Goal: Task Accomplishment & Management: Complete application form

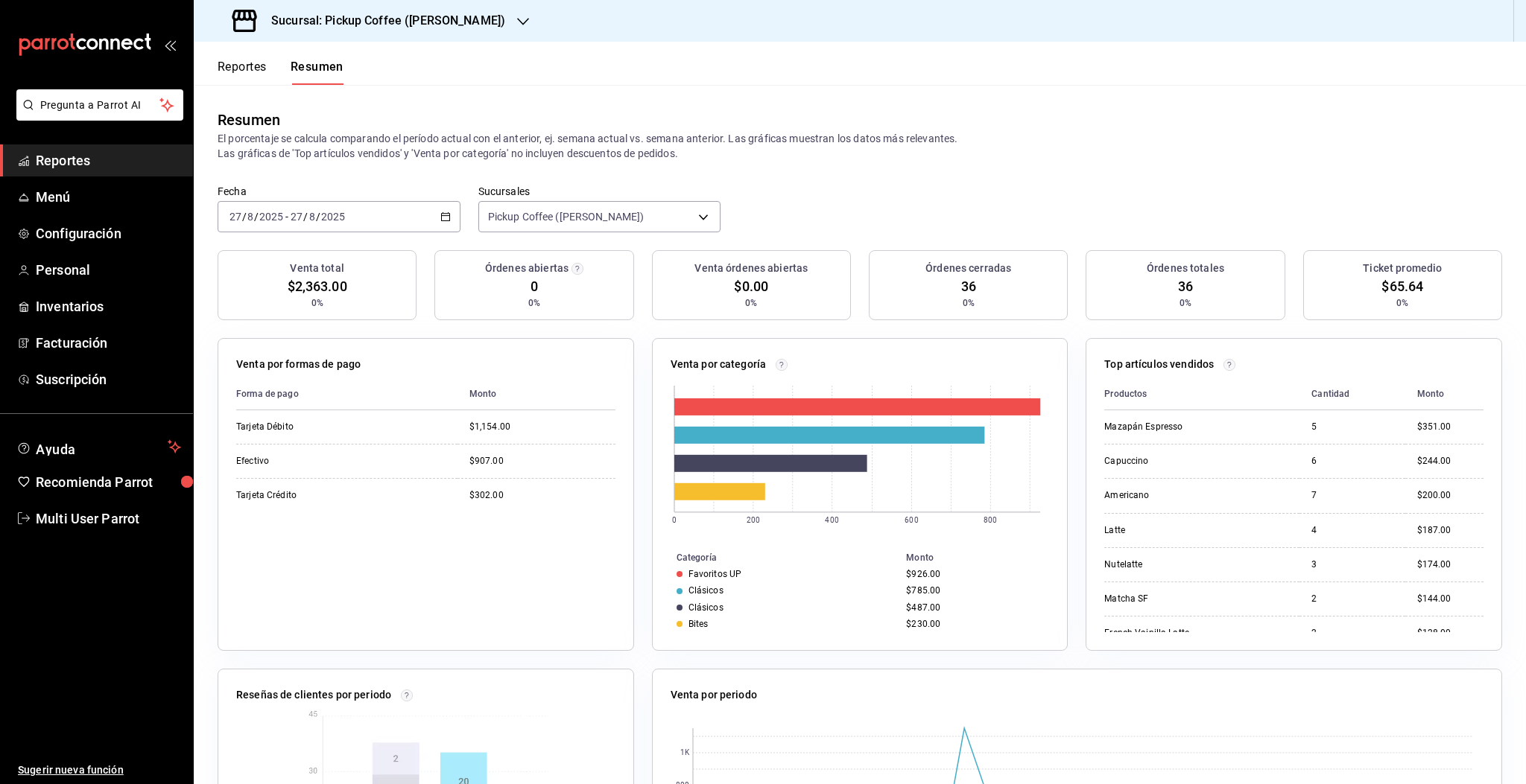
click at [360, 23] on h3 "Sucursal: Pickup Coffee ([PERSON_NAME])" at bounding box center [382, 20] width 246 height 18
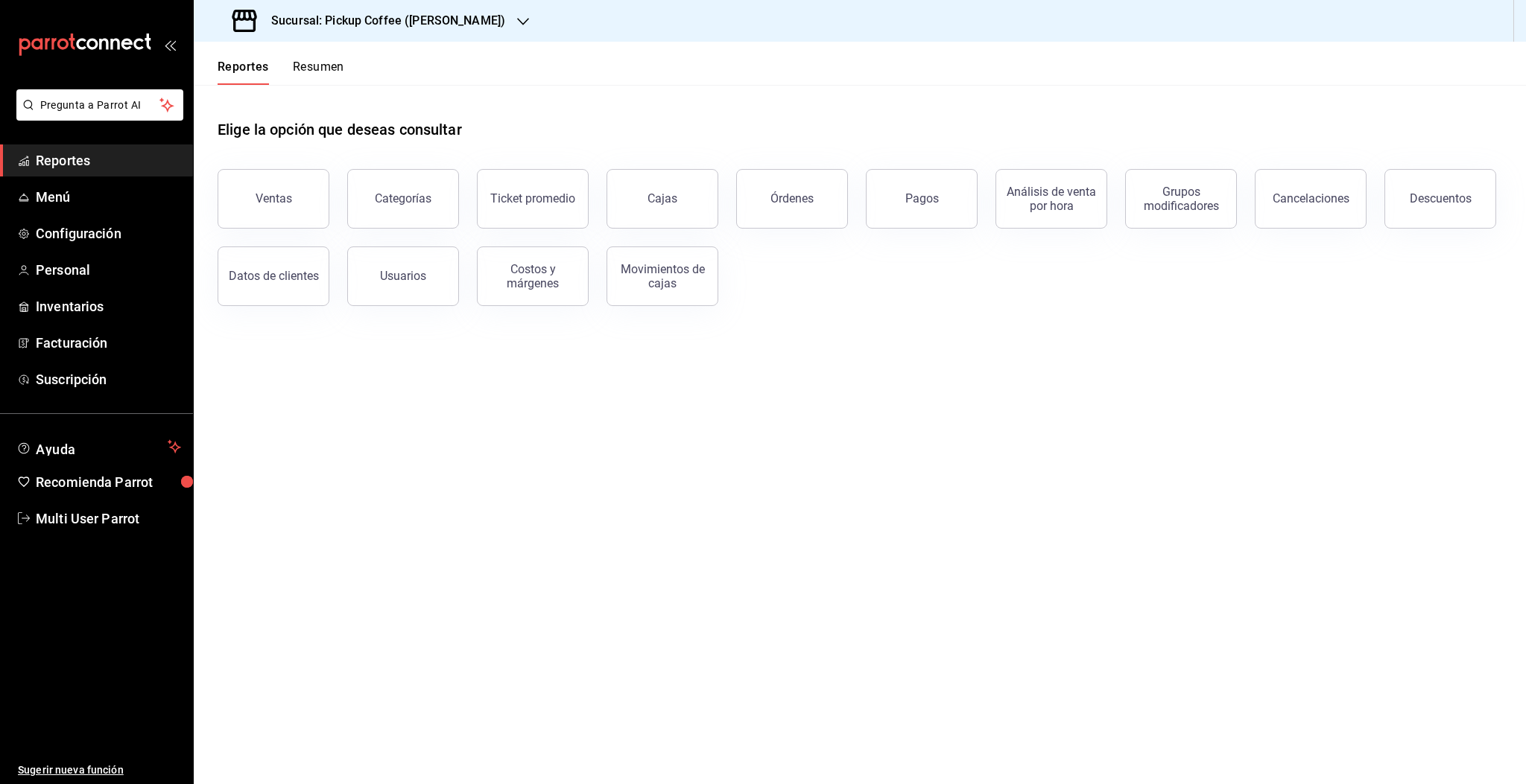
click at [316, 66] on button "Resumen" at bounding box center [318, 72] width 52 height 25
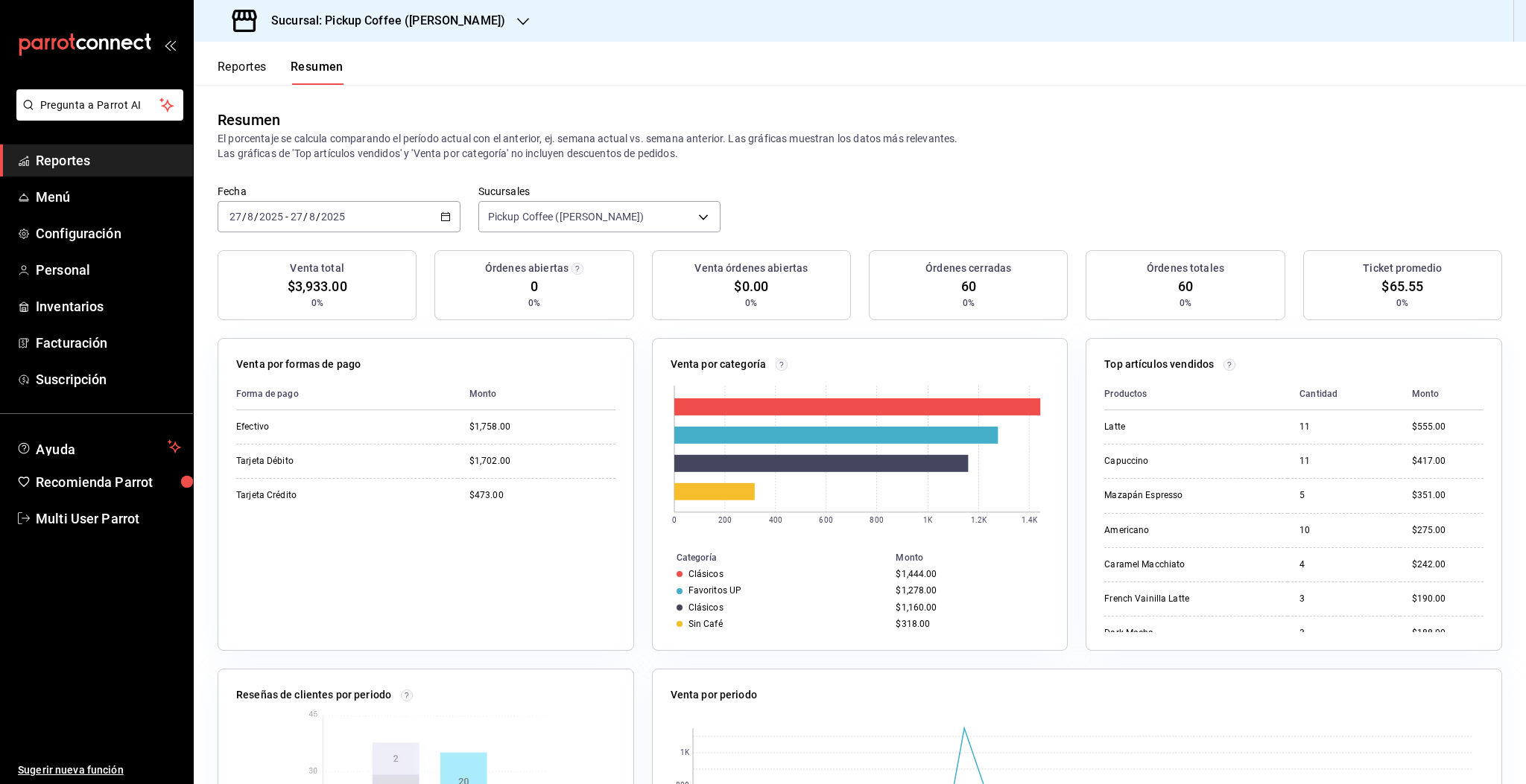
click at [379, 24] on h3 "Sucursal: Pickup Coffee ([PERSON_NAME])" at bounding box center [382, 20] width 246 height 18
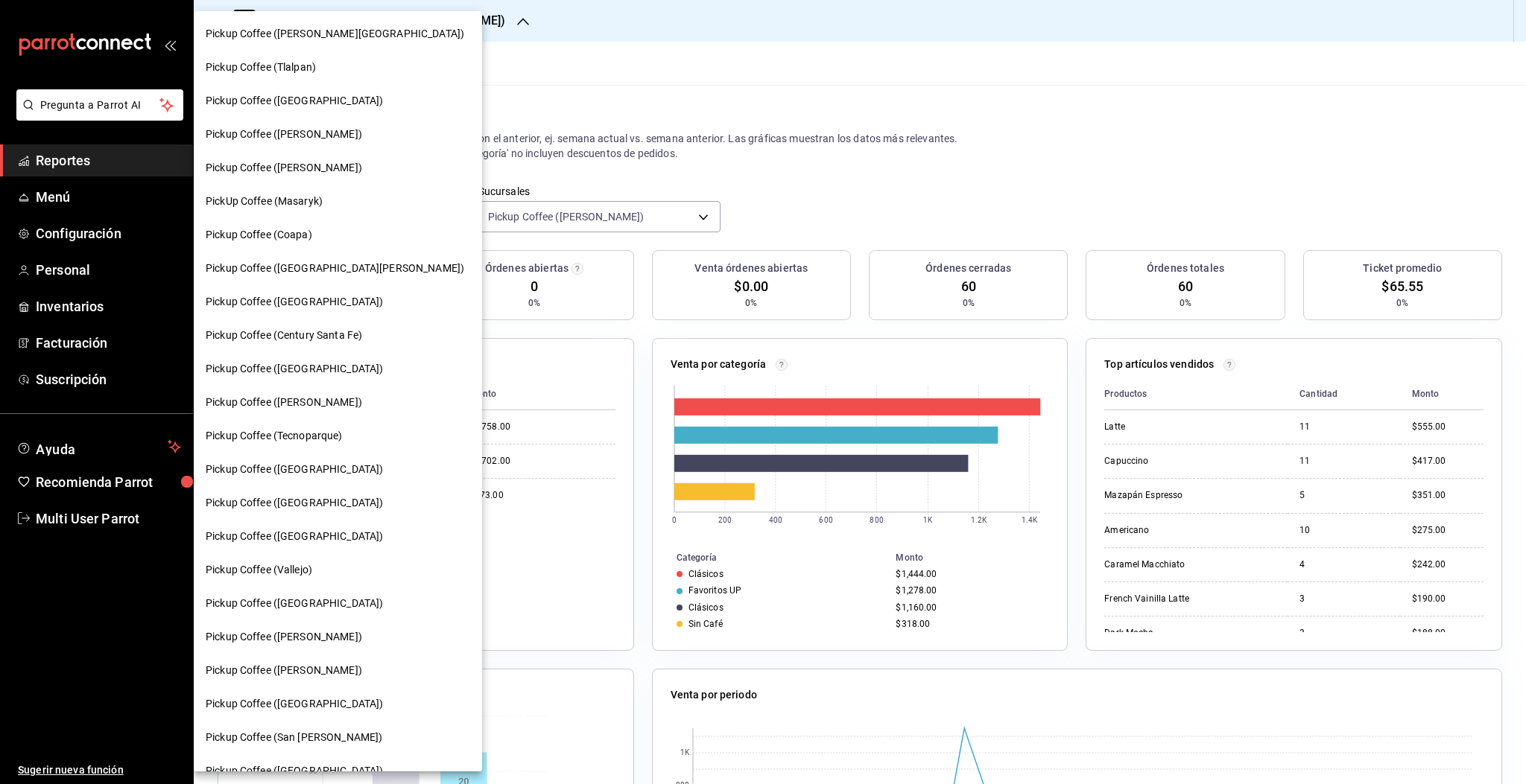
click at [305, 465] on span "Pickup Coffee ([GEOGRAPHIC_DATA])" at bounding box center [294, 469] width 178 height 15
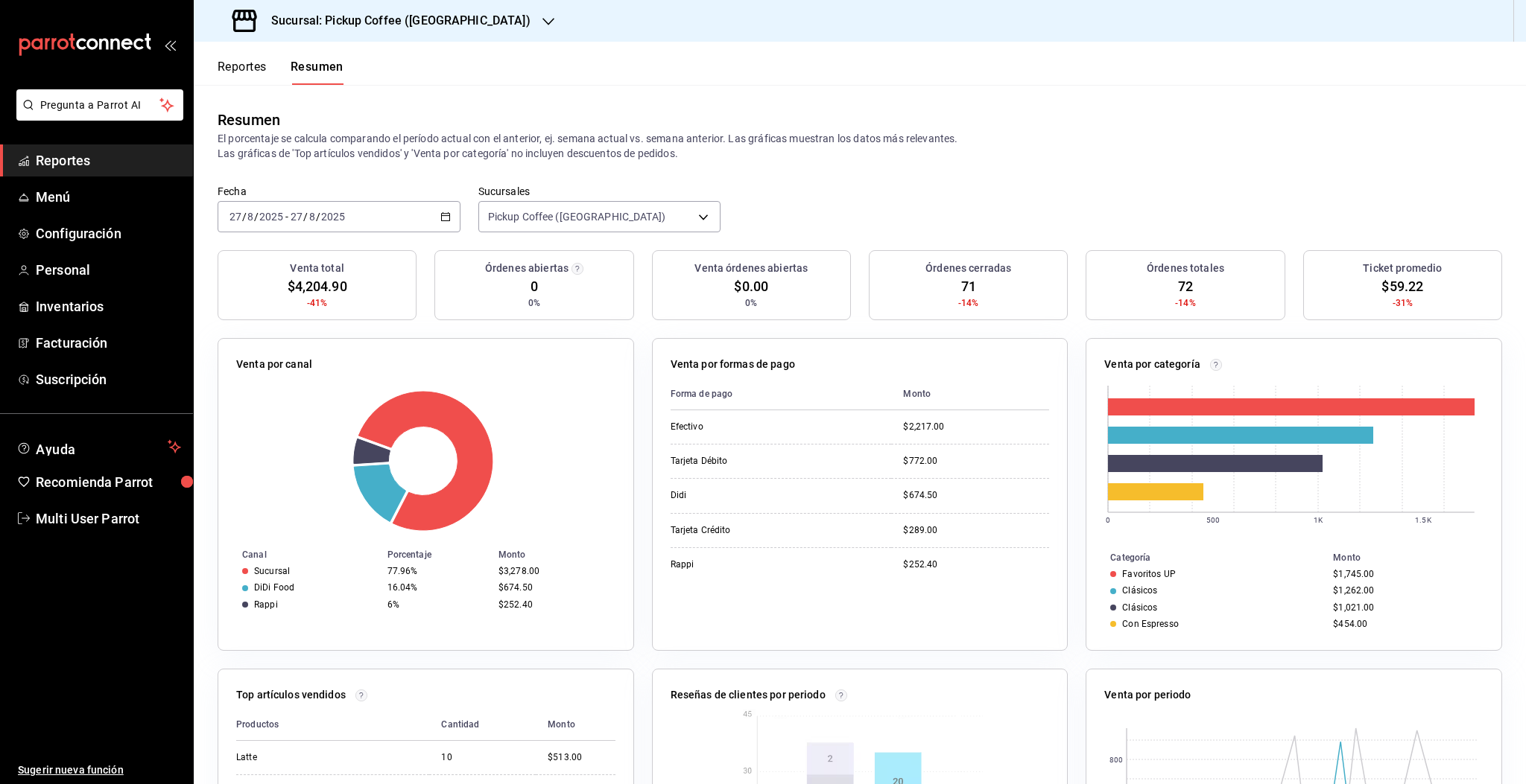
click at [437, 15] on h3 "Sucursal: Pickup Coffee ([GEOGRAPHIC_DATA])" at bounding box center [394, 20] width 271 height 18
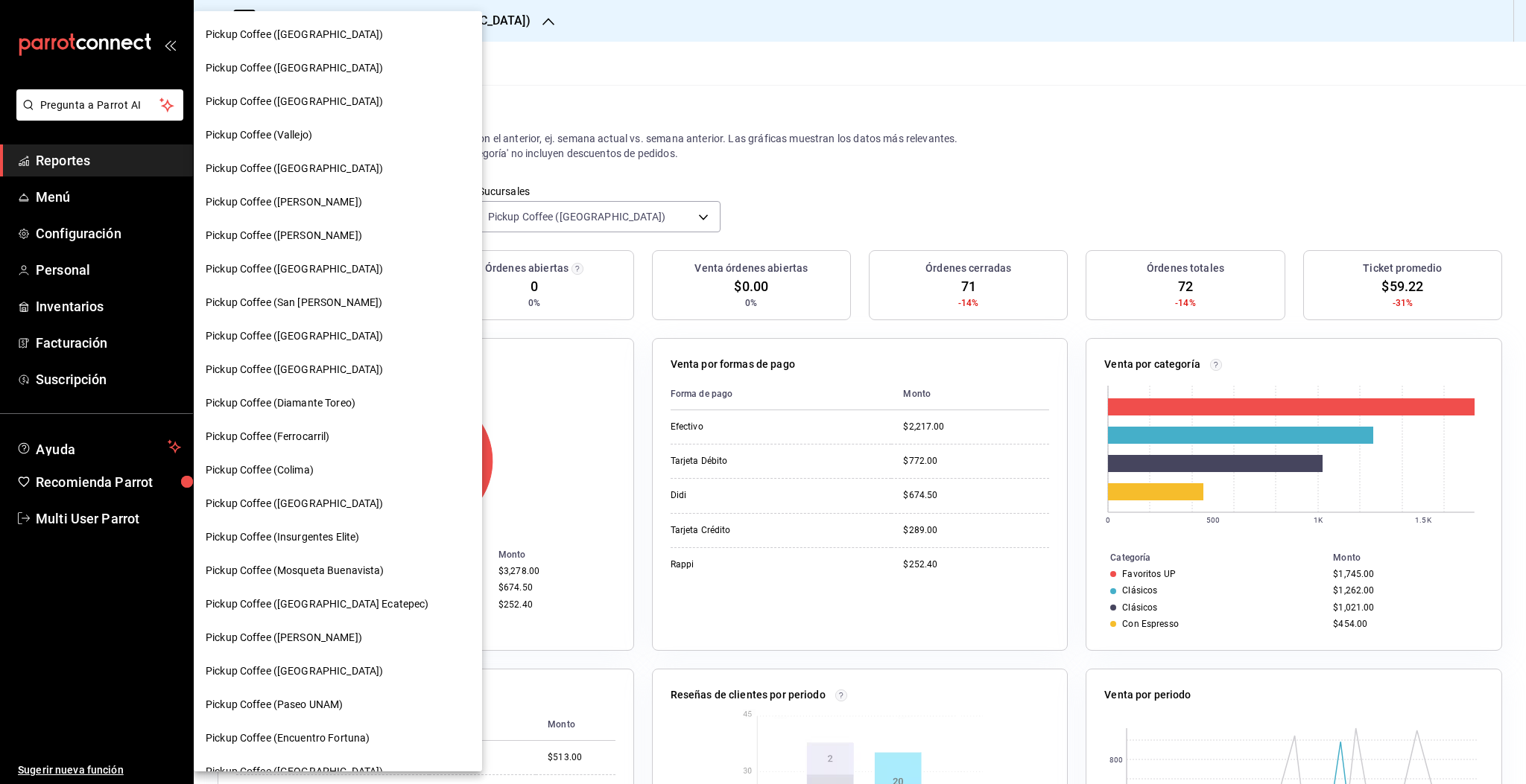
scroll to position [439, 0]
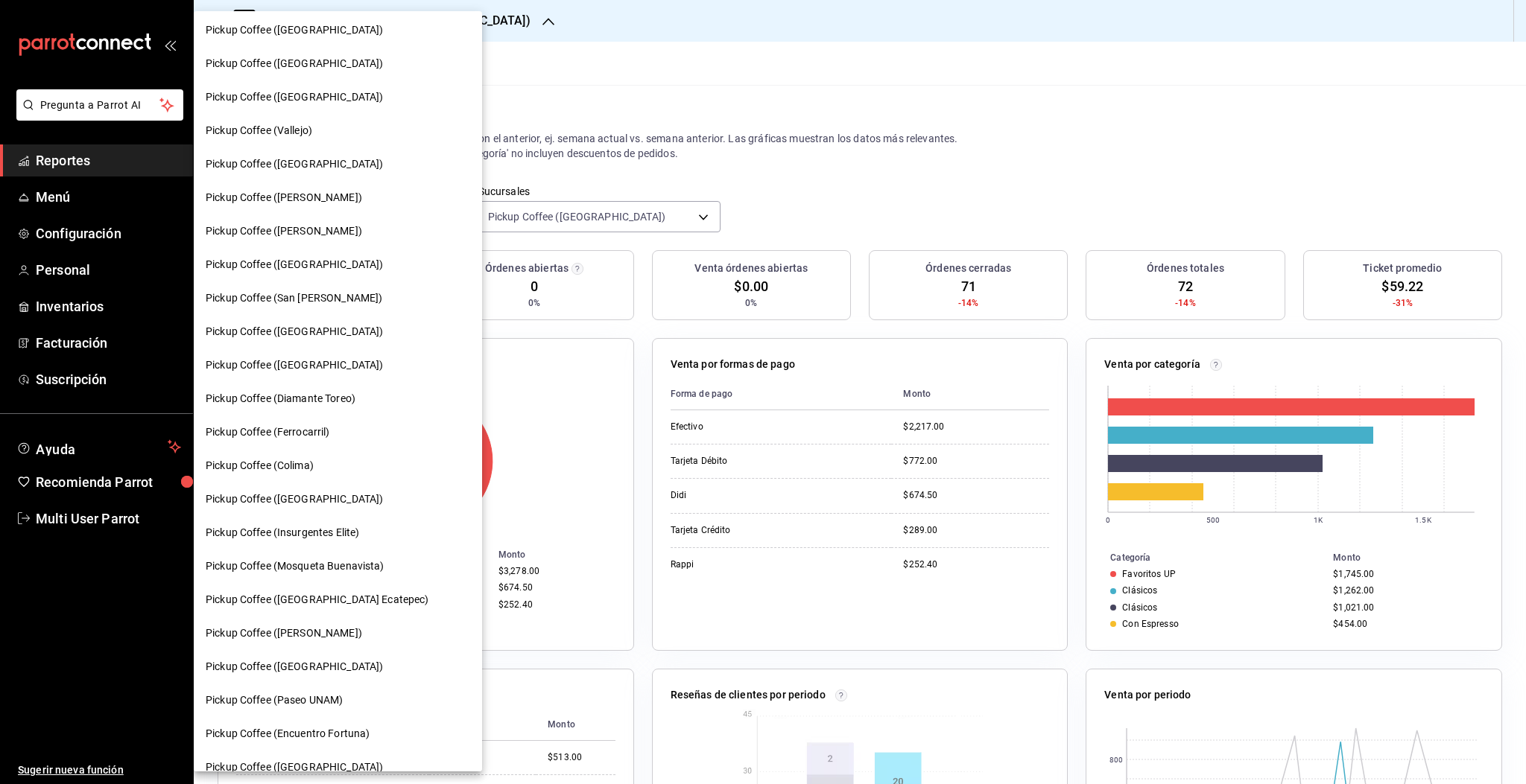
click at [337, 610] on div "Pickup Coffee ([GEOGRAPHIC_DATA] Ecatepec)" at bounding box center [338, 600] width 289 height 33
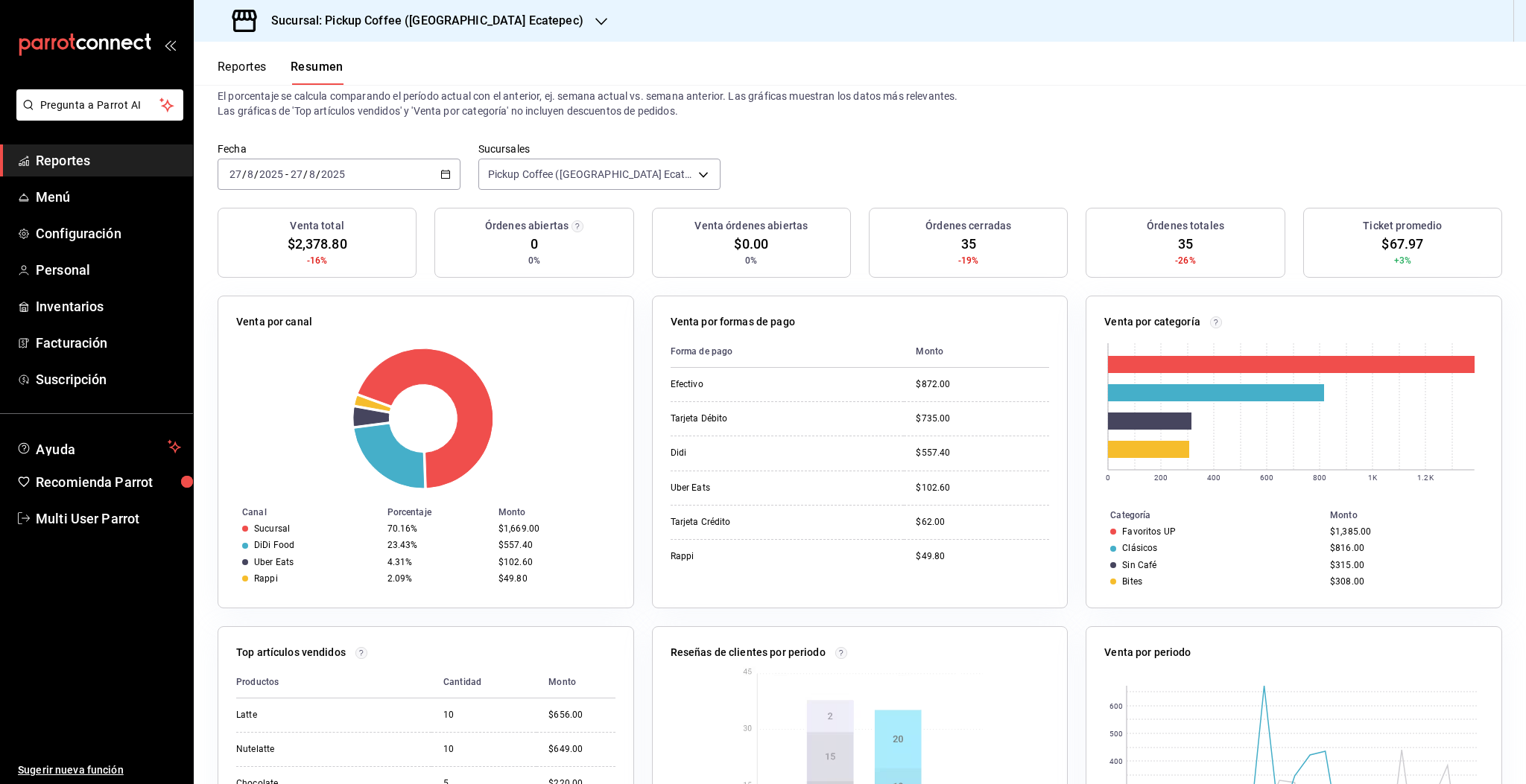
scroll to position [220, 0]
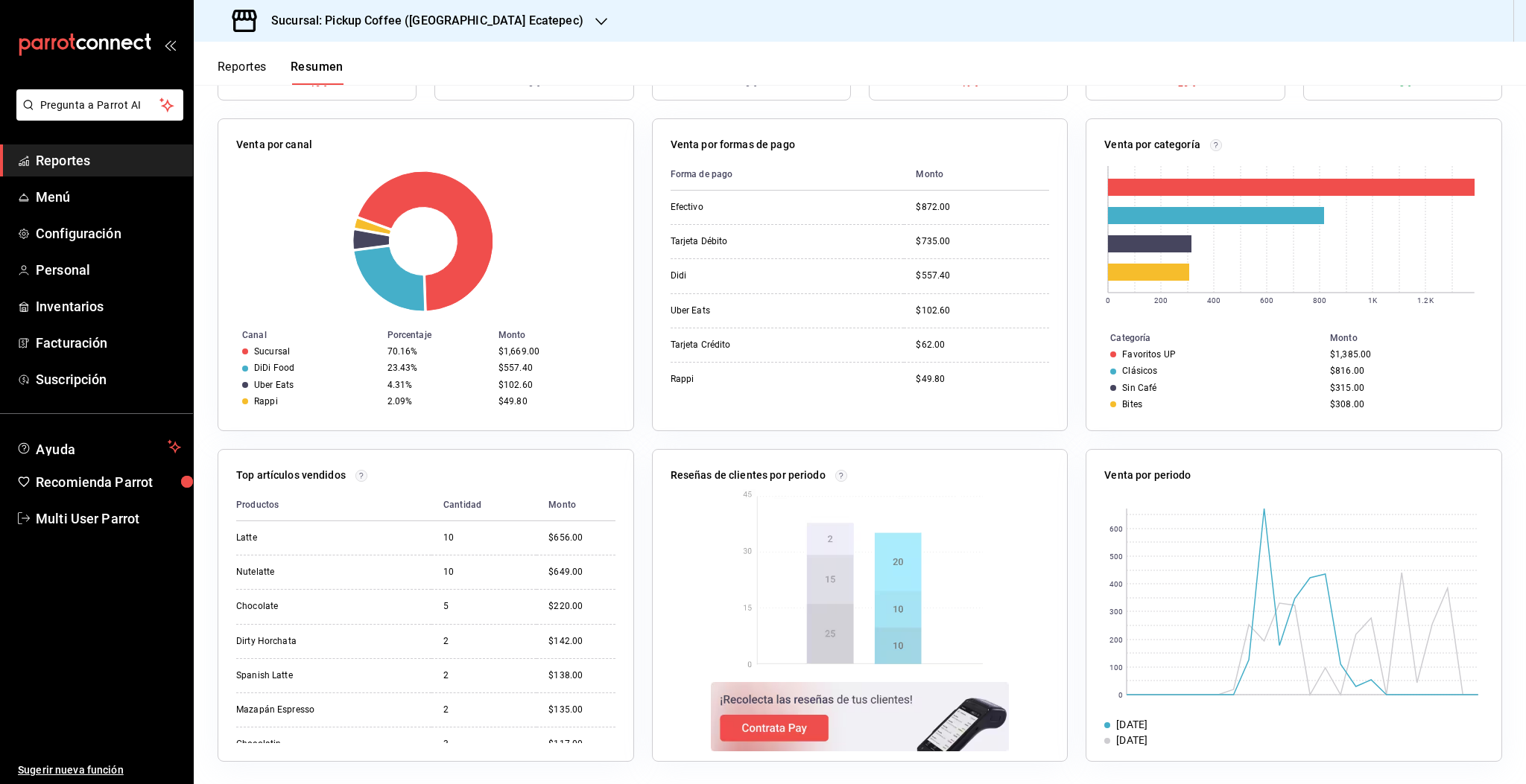
click at [465, 15] on h3 "Sucursal: Pickup Coffee ([GEOGRAPHIC_DATA] Ecatepec)" at bounding box center [421, 20] width 324 height 18
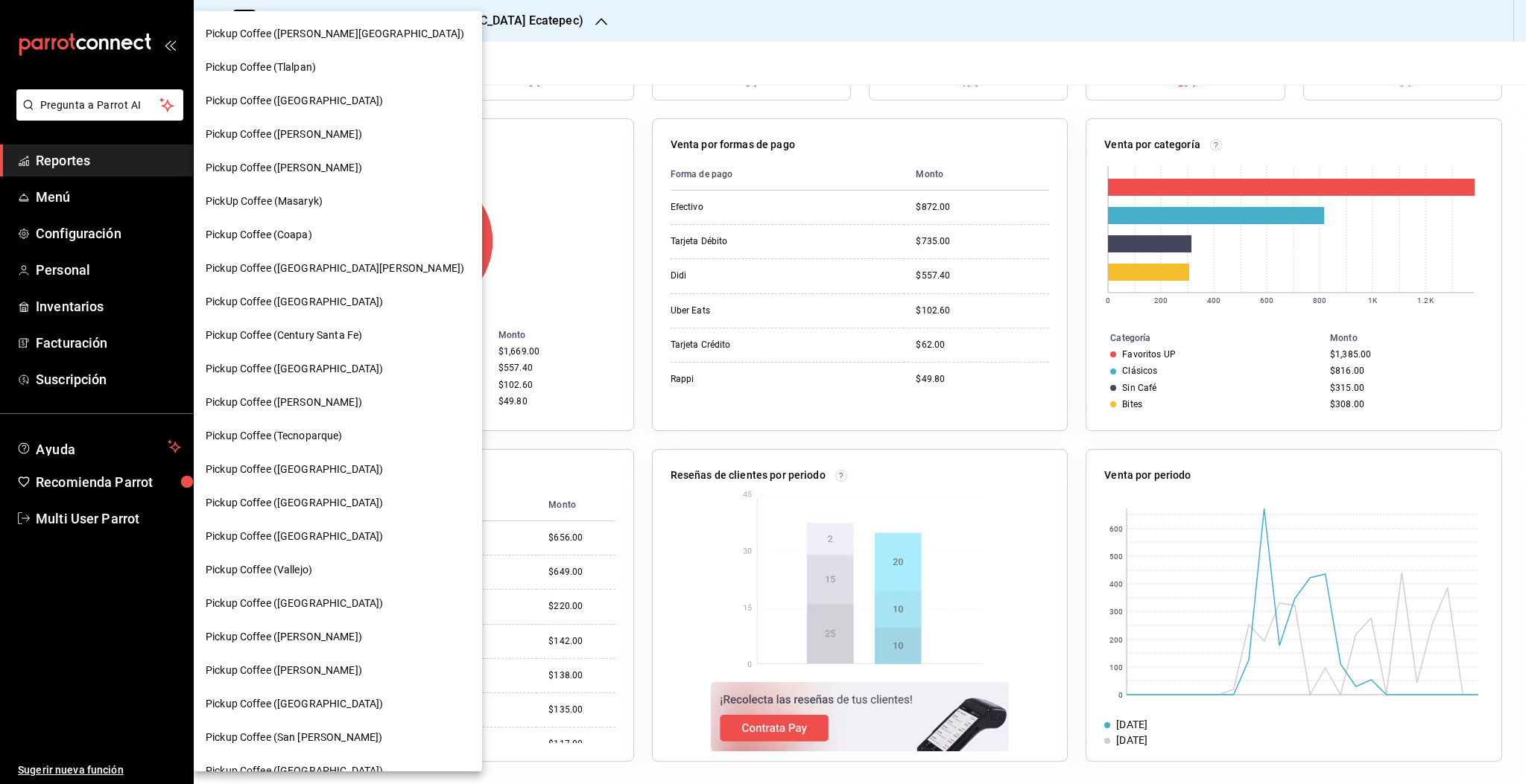
click at [46, 269] on div at bounding box center [763, 392] width 1526 height 784
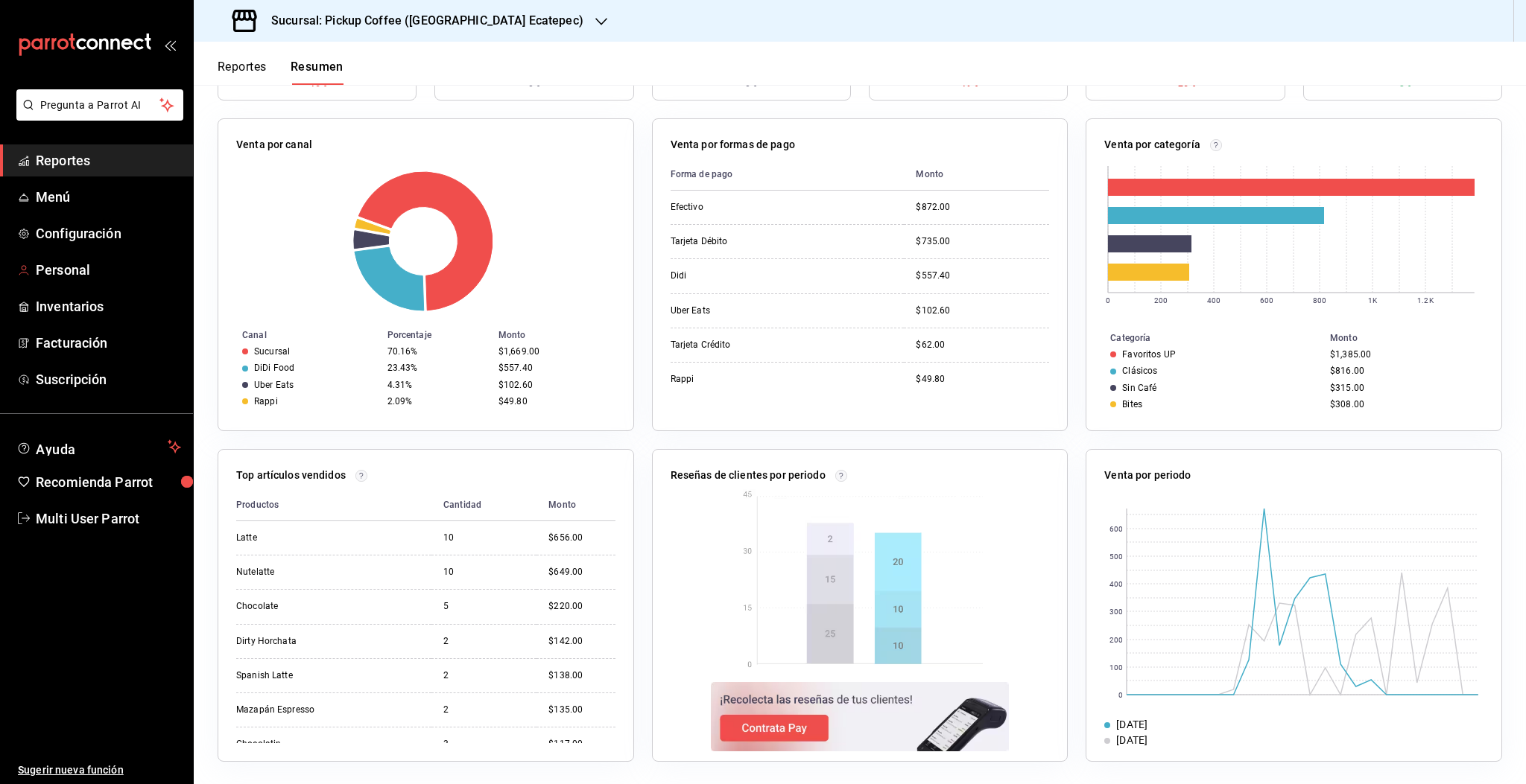
click at [46, 269] on span "Personal" at bounding box center [108, 270] width 145 height 20
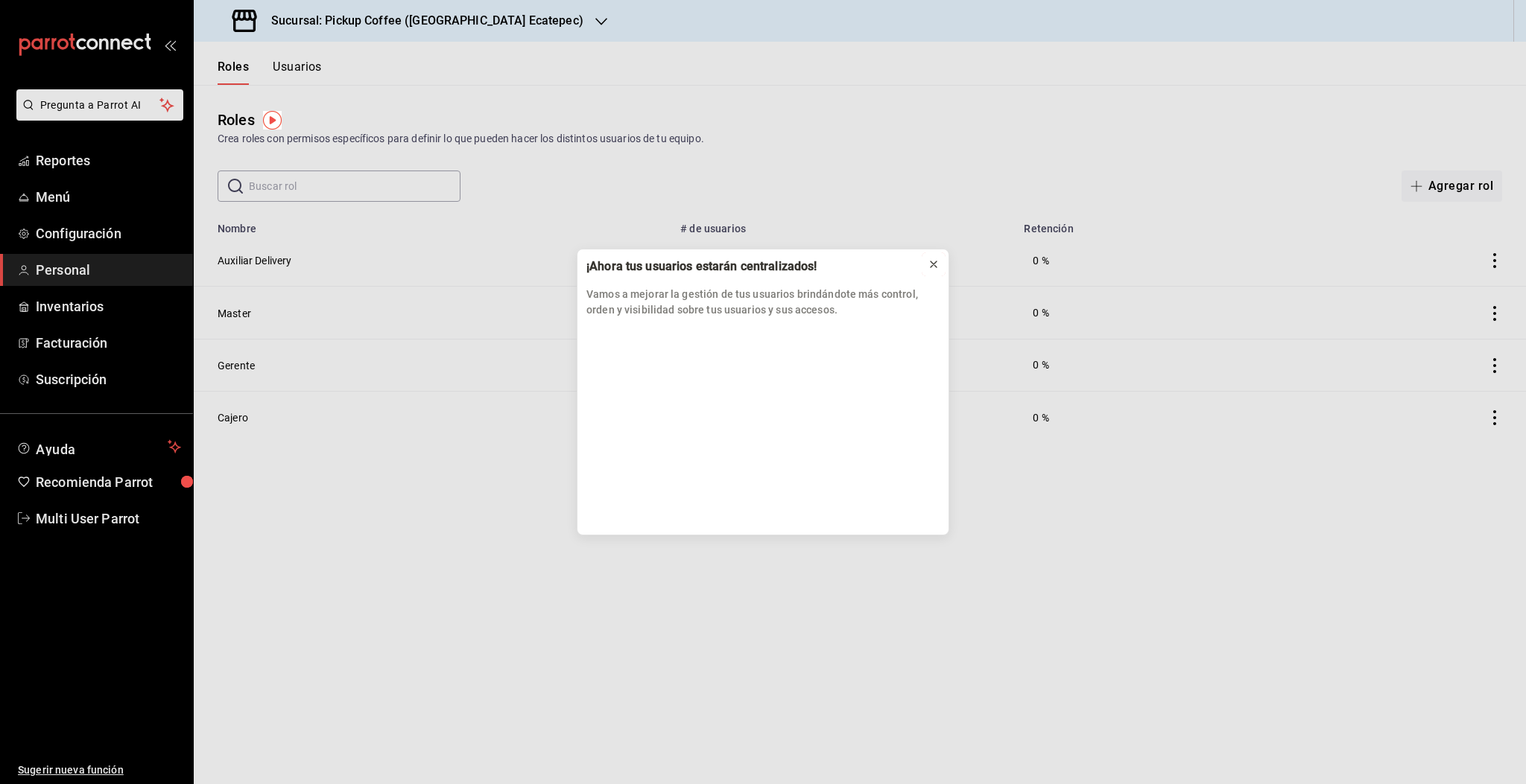
click at [936, 264] on icon at bounding box center [933, 264] width 12 height 12
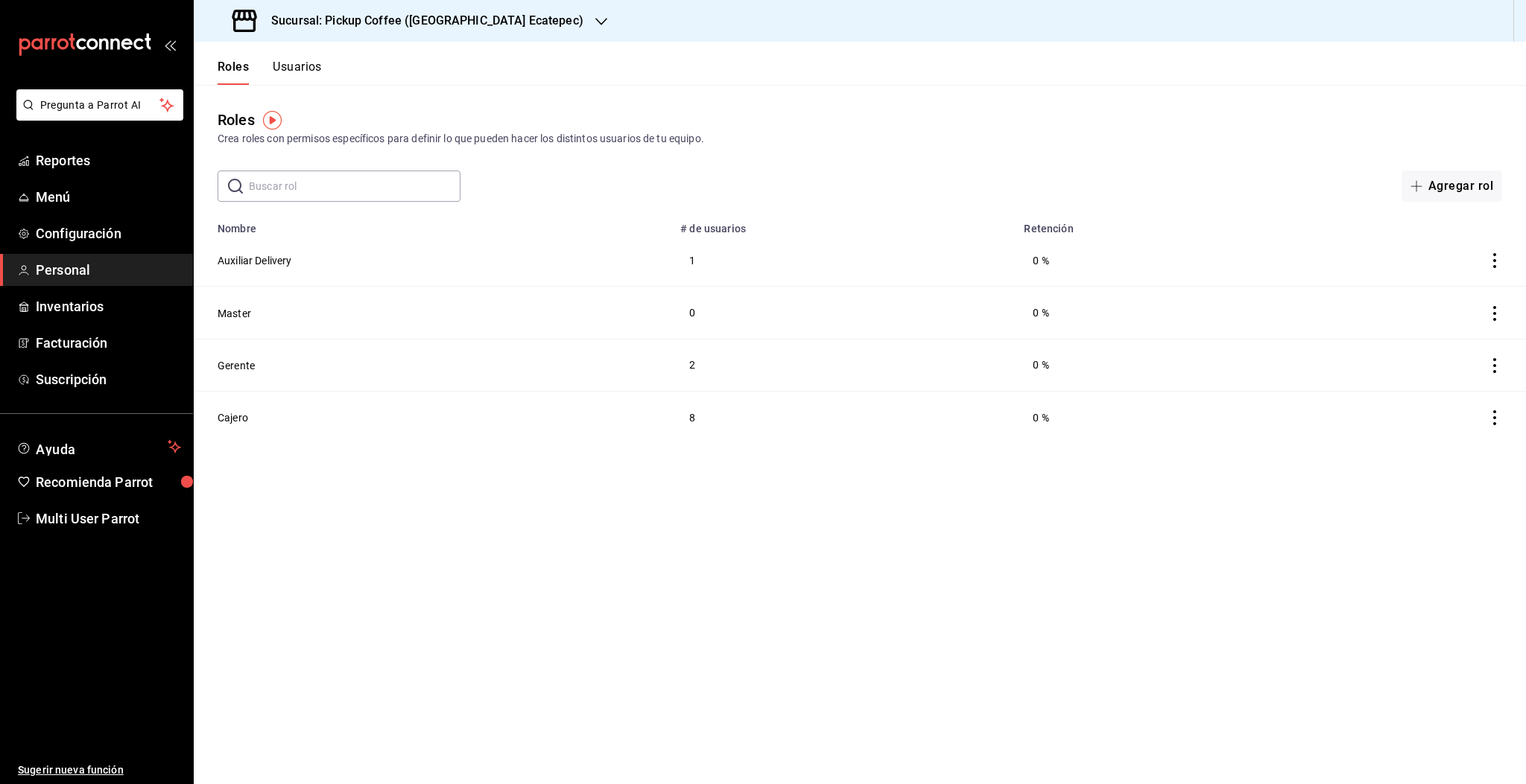
click at [299, 75] on button "Usuarios" at bounding box center [297, 72] width 49 height 25
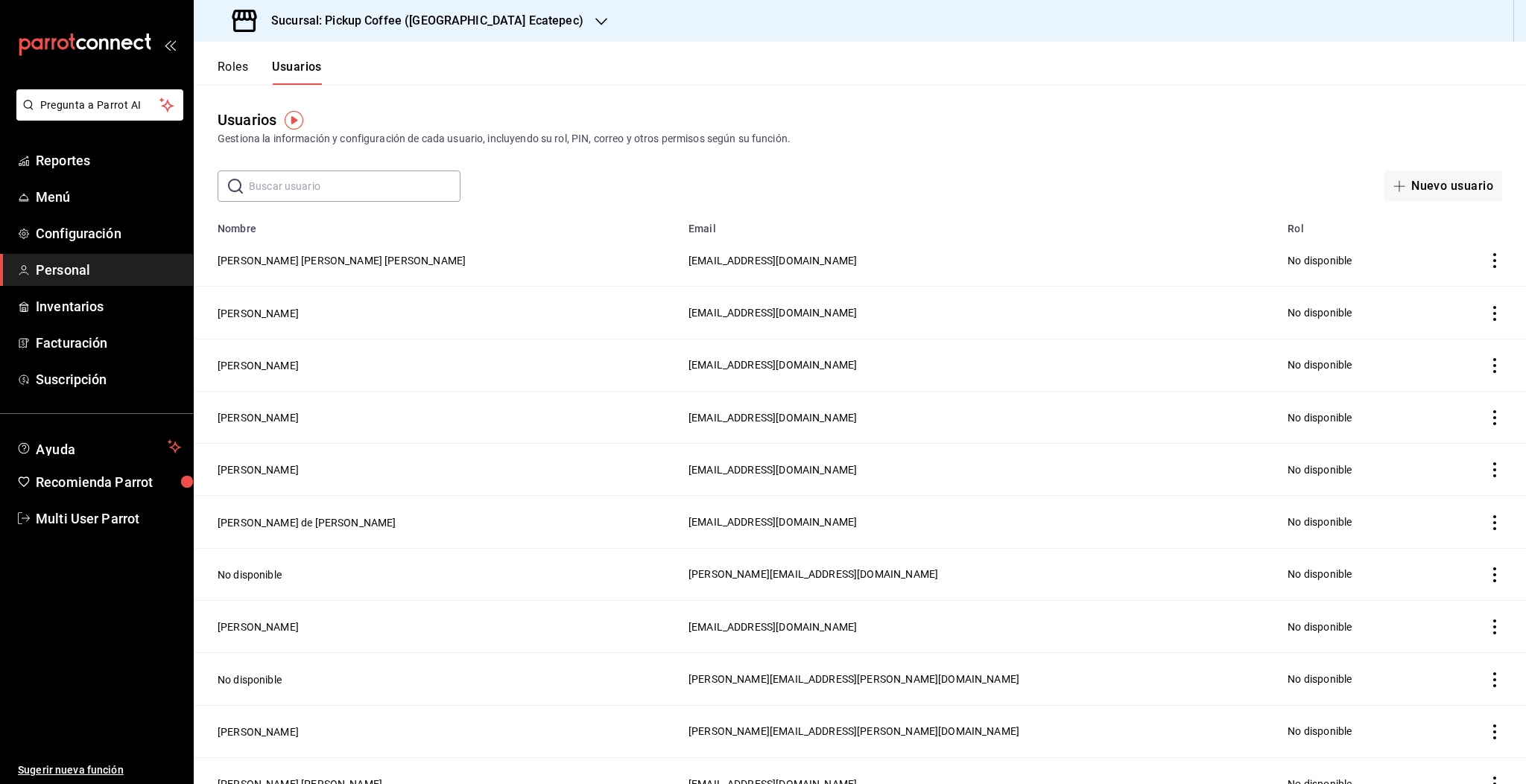
click at [395, 182] on input "text" at bounding box center [354, 186] width 211 height 30
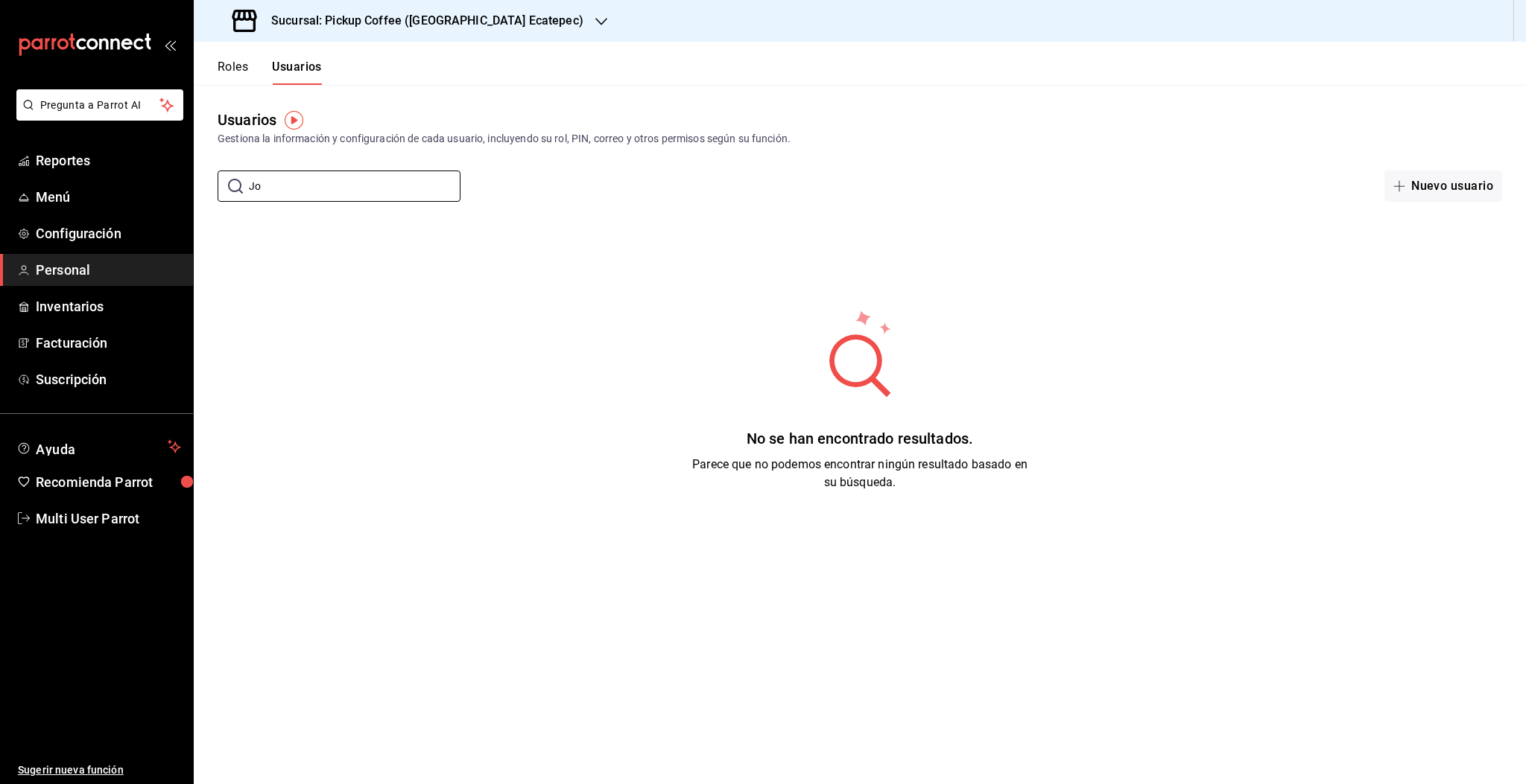
type input "J"
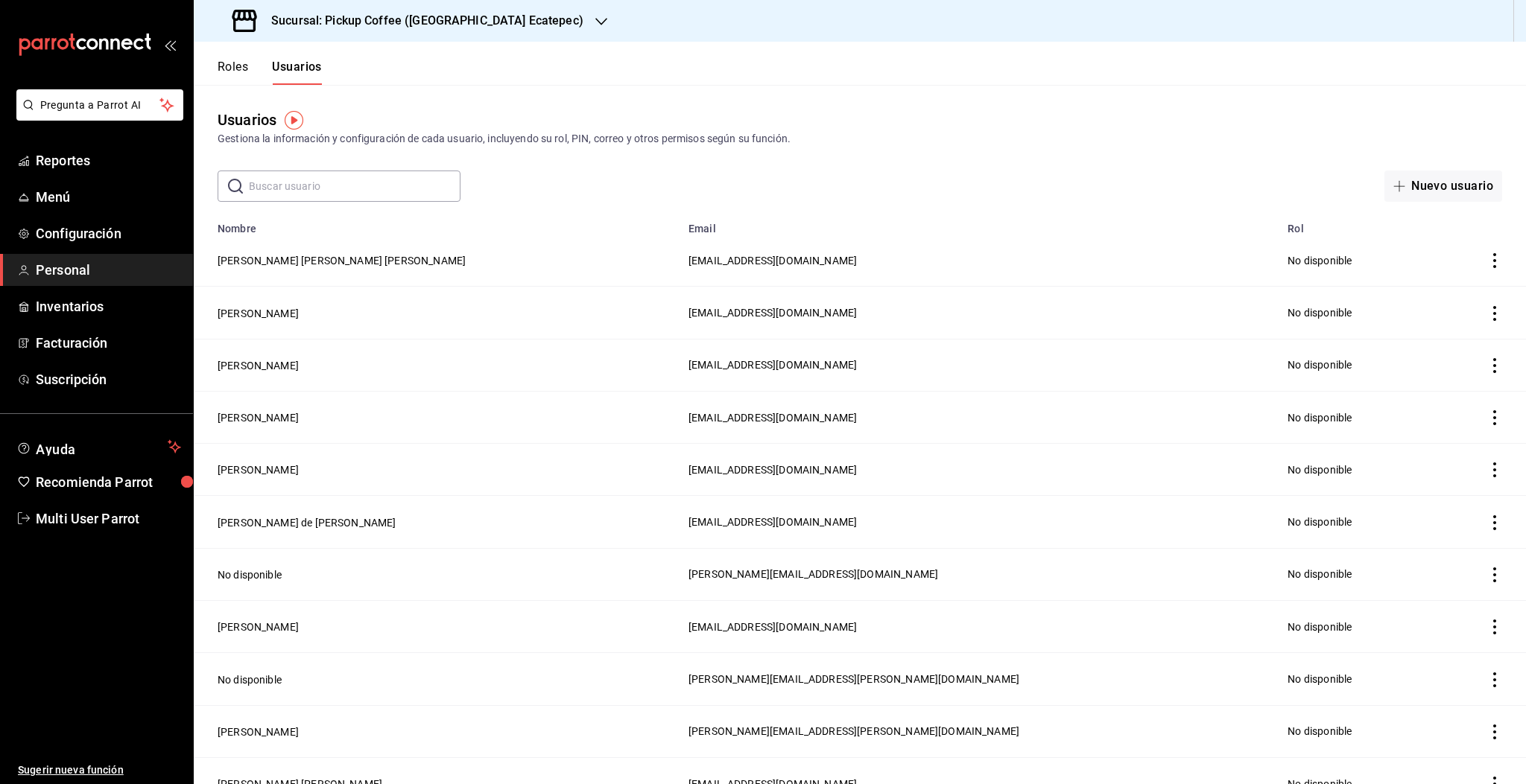
click at [332, 192] on input "text" at bounding box center [354, 186] width 211 height 30
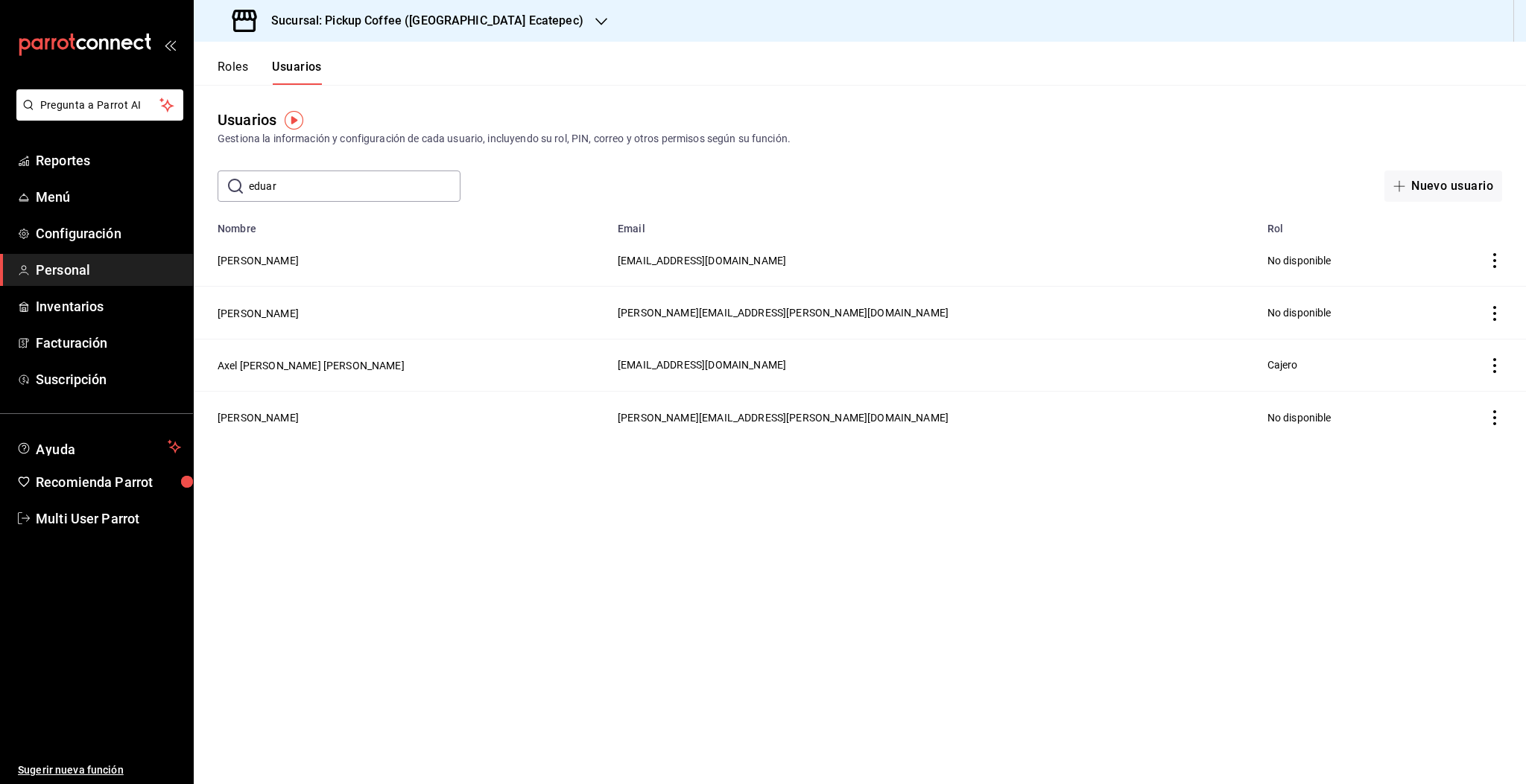
click at [299, 188] on input "eduar" at bounding box center [354, 186] width 211 height 30
type input "e"
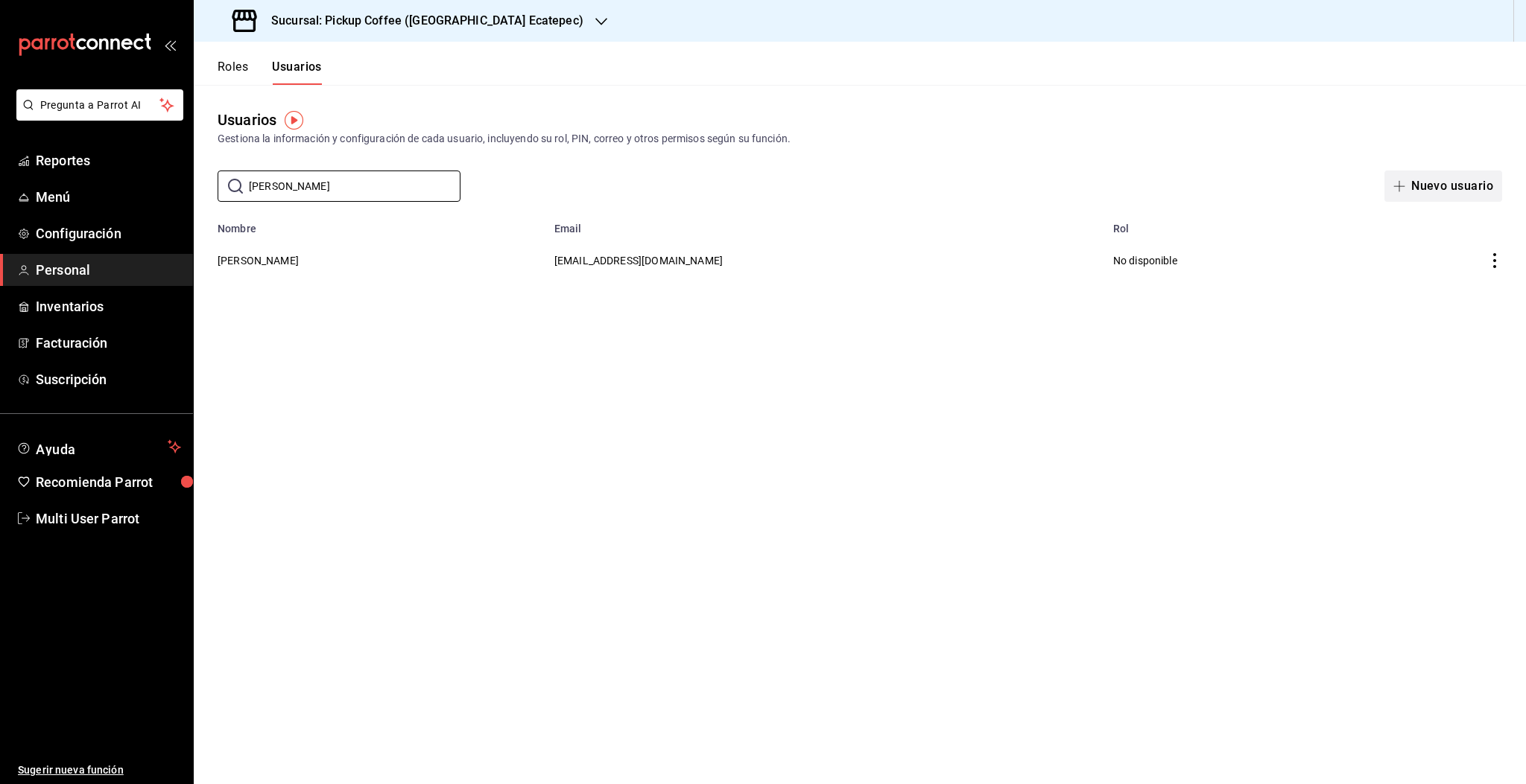
type input "[PERSON_NAME]"
click at [1424, 180] on button "Nuevo usuario" at bounding box center [1443, 186] width 117 height 32
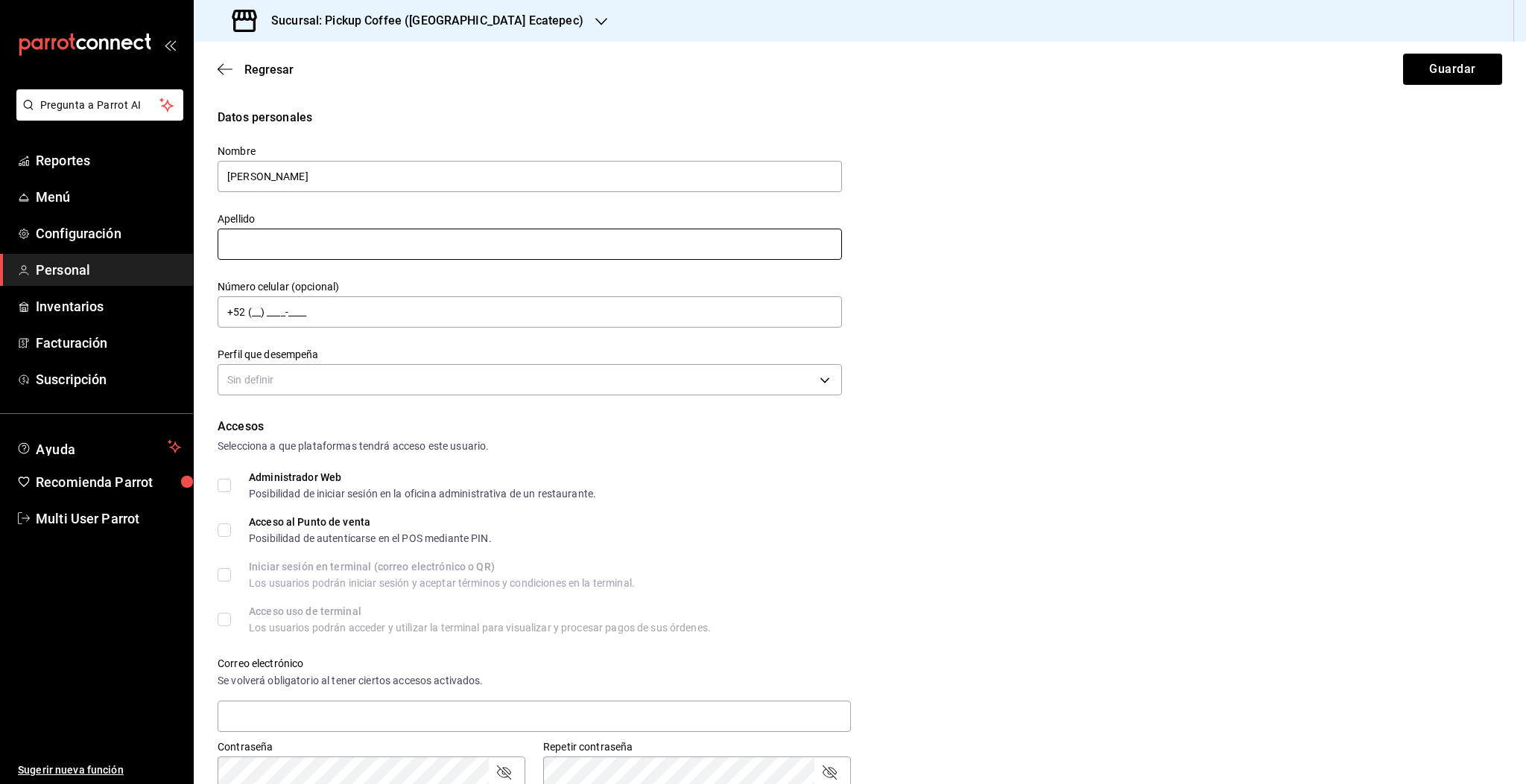
type input "[PERSON_NAME]"
click at [332, 236] on input "text" at bounding box center [530, 244] width 624 height 32
type input "[PERSON_NAME]"
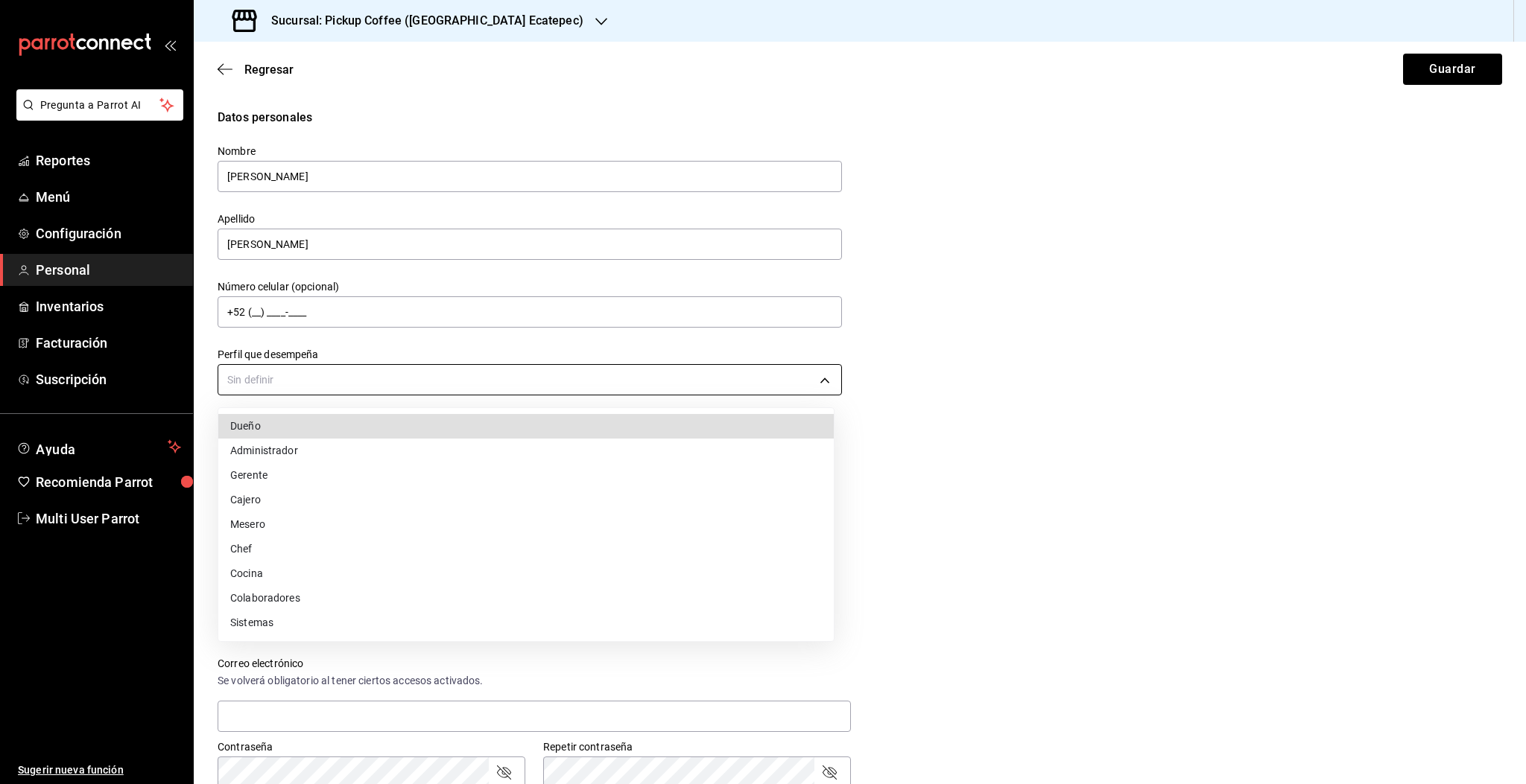
click at [293, 380] on body "Pregunta a Parrot AI Reportes Menú Configuración Personal Inventarios Facturaci…" at bounding box center [763, 392] width 1526 height 784
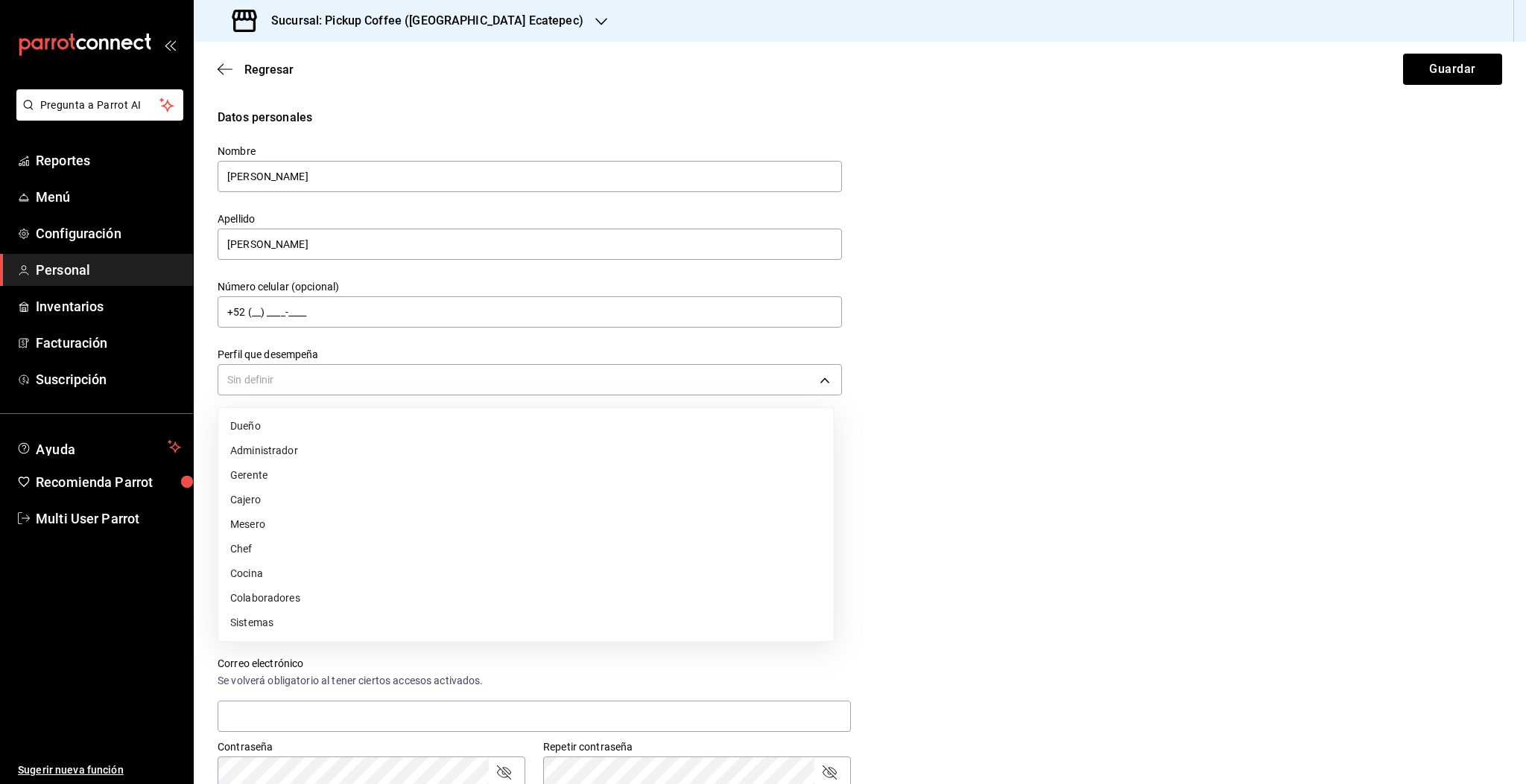
click at [259, 509] on li "Cajero" at bounding box center [526, 500] width 615 height 25
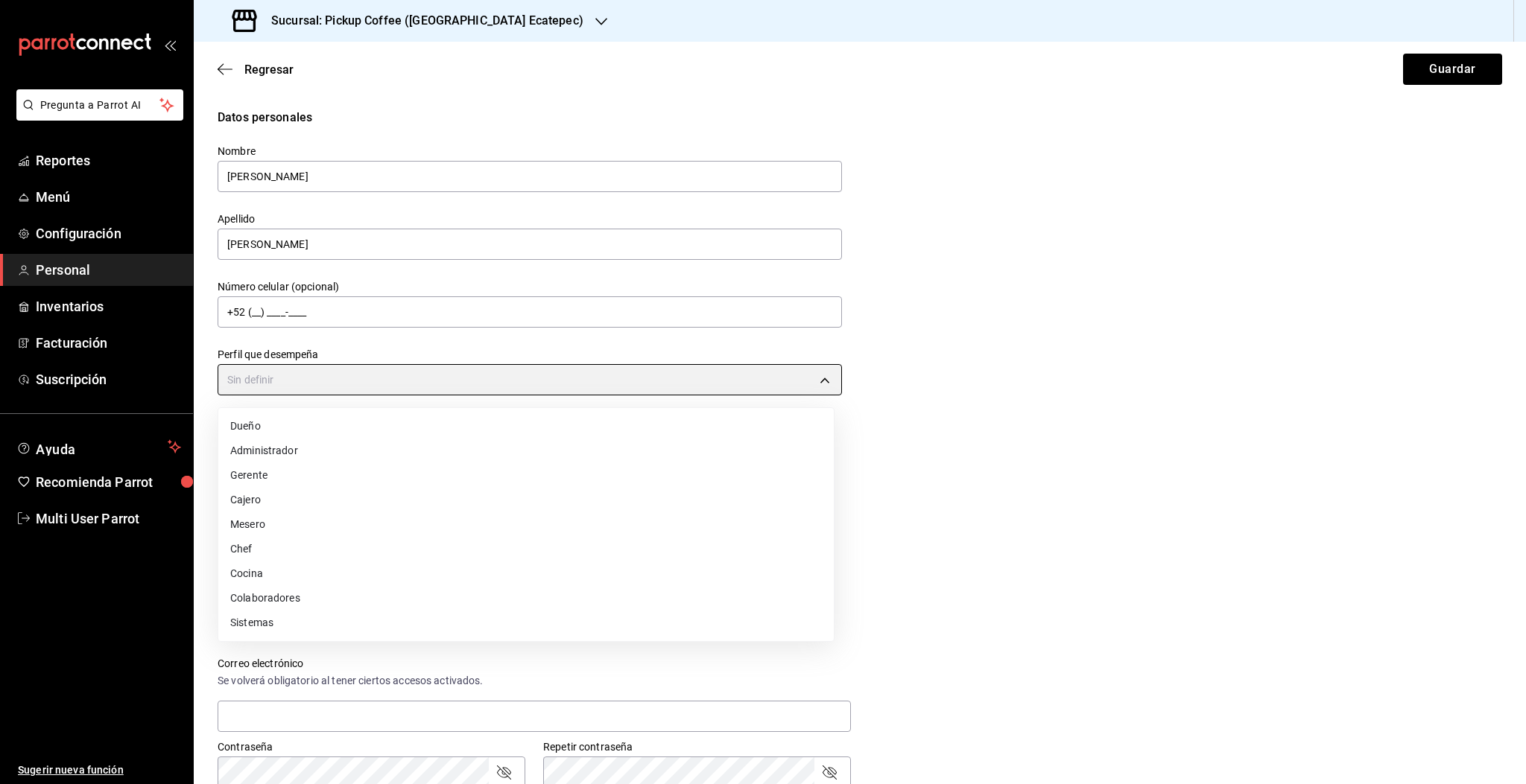
type input "CASHIER"
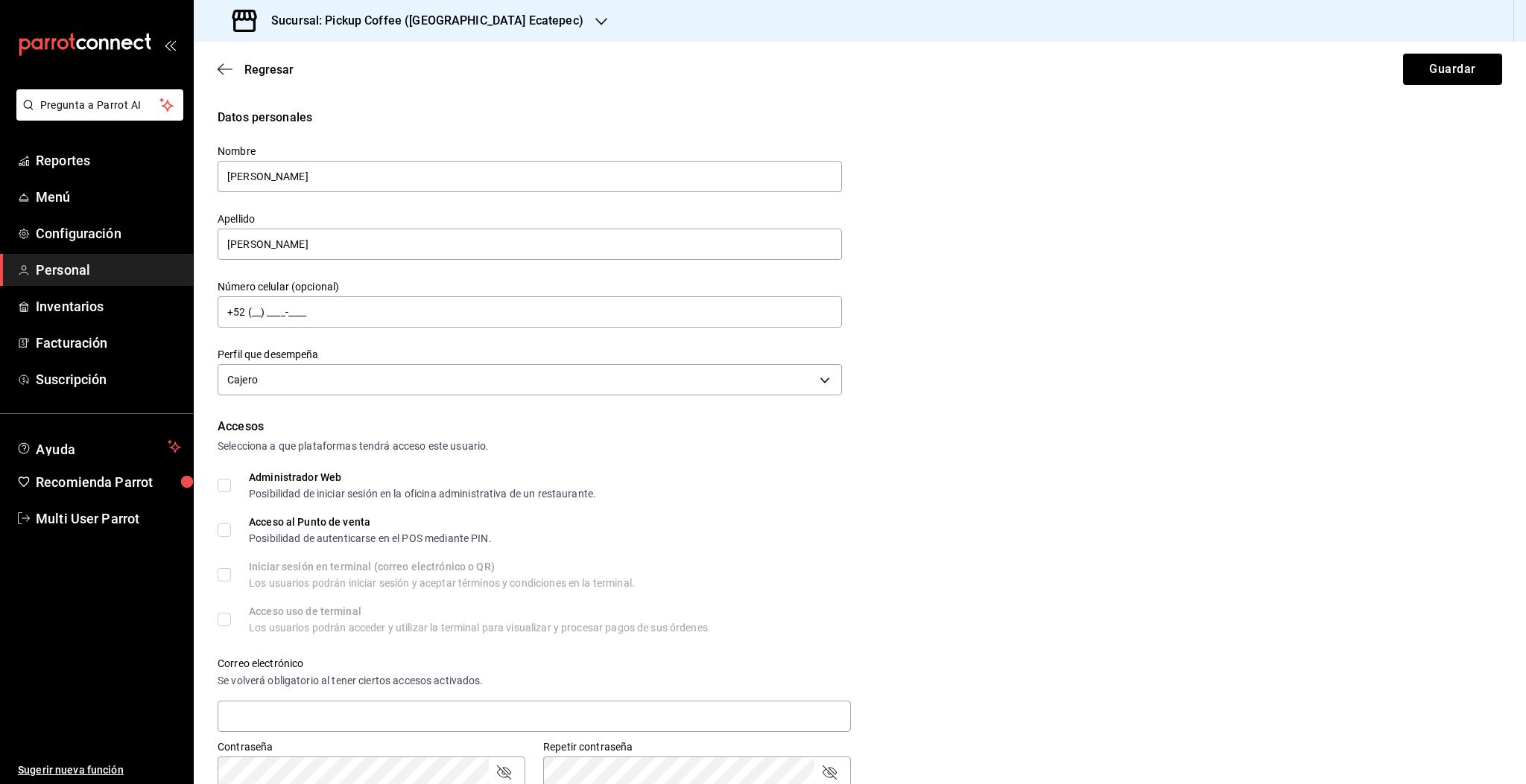
click at [243, 524] on span "Acceso al Punto de venta Posibilidad de autenticarse en el POS mediante PIN." at bounding box center [361, 530] width 261 height 27
click at [231, 524] on input "Acceso al Punto de venta Posibilidad de autenticarse en el POS mediante PIN." at bounding box center [224, 530] width 13 height 13
checkbox input "true"
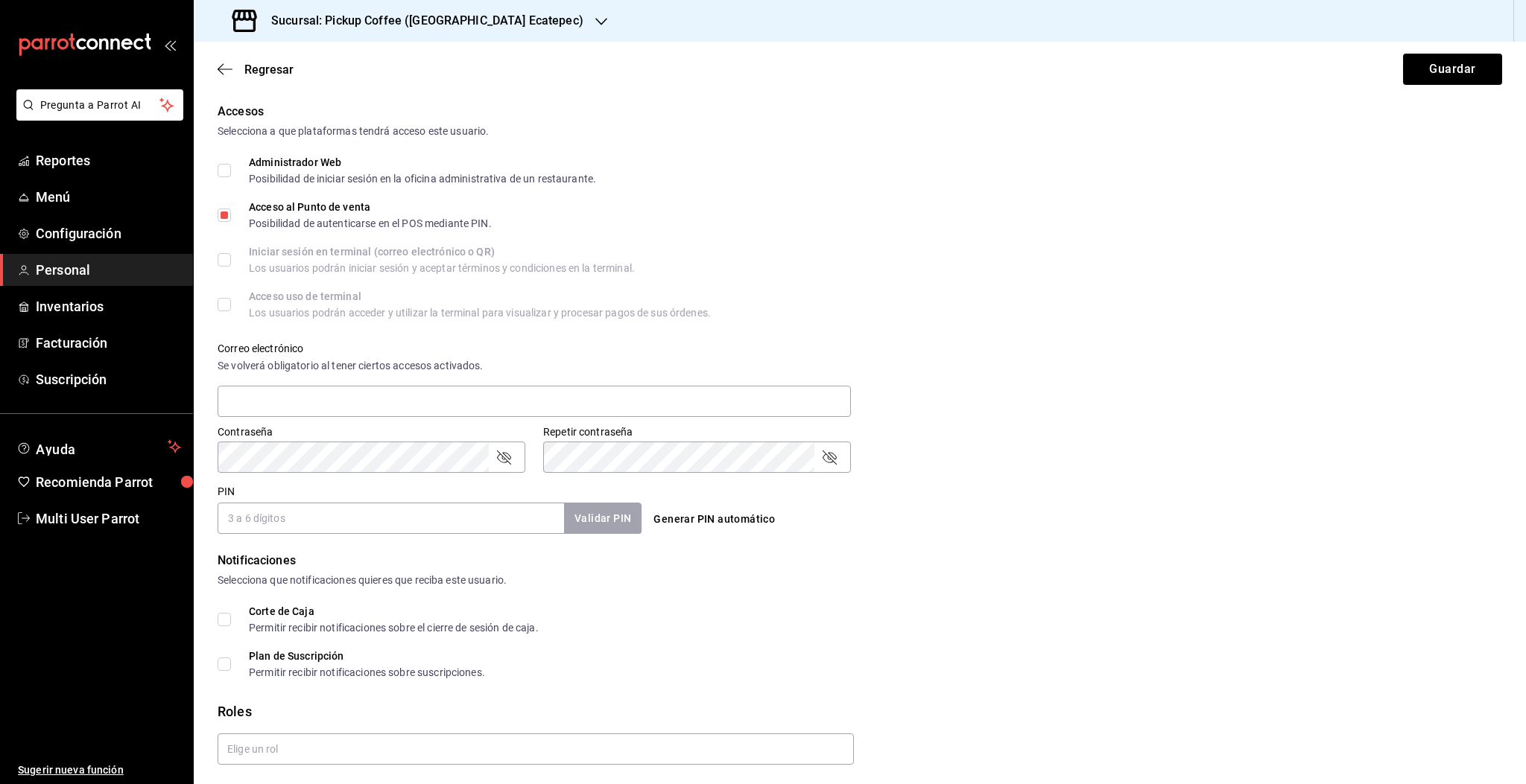
scroll to position [317, 0]
click at [317, 519] on input "PIN" at bounding box center [391, 516] width 347 height 32
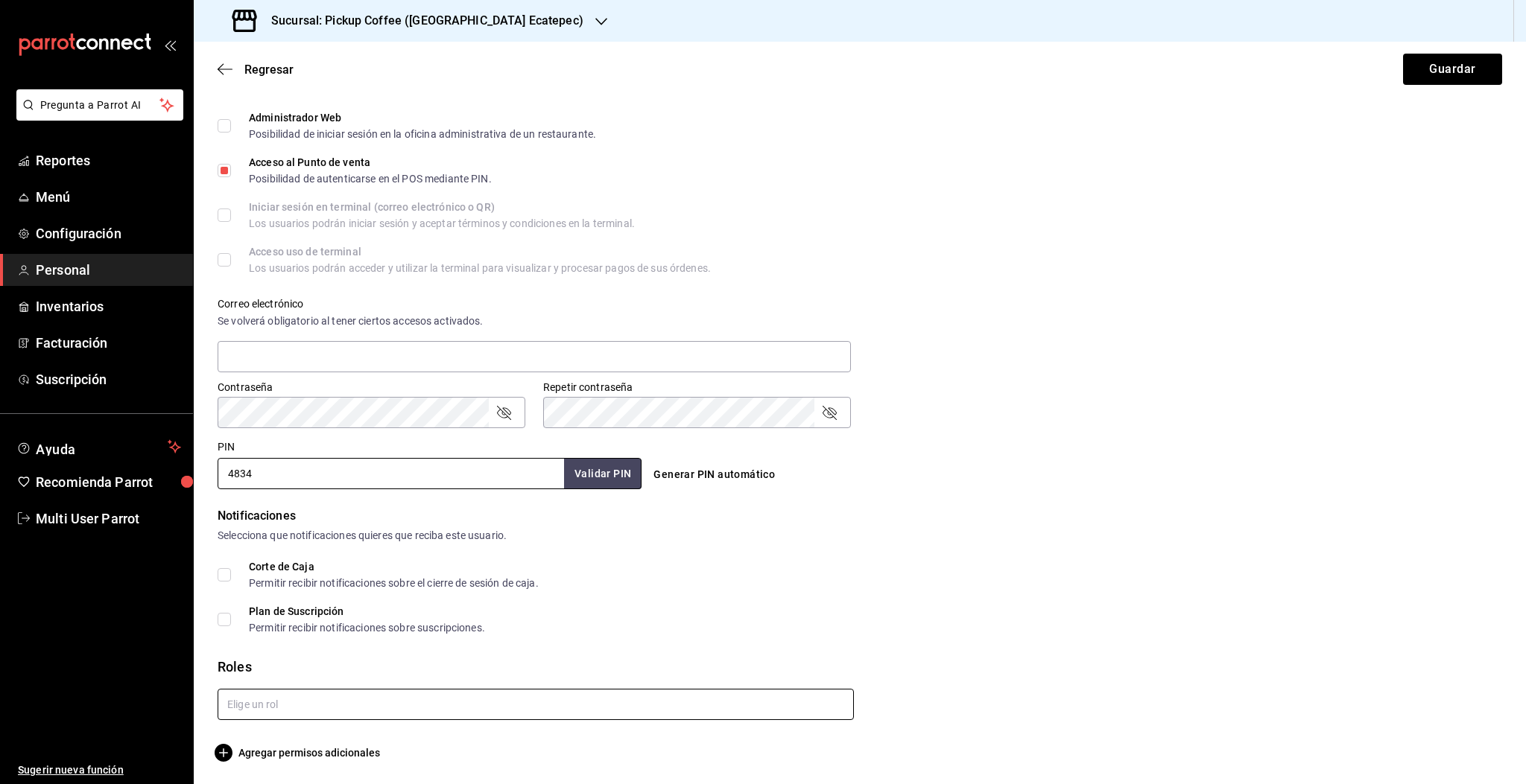
type input "4834"
click at [599, 710] on input "text" at bounding box center [536, 705] width 636 height 32
click at [235, 669] on li "Cajero" at bounding box center [532, 671] width 629 height 25
click at [1430, 68] on button "Guardar" at bounding box center [1452, 69] width 99 height 32
